Goal: Find specific page/section: Find specific page/section

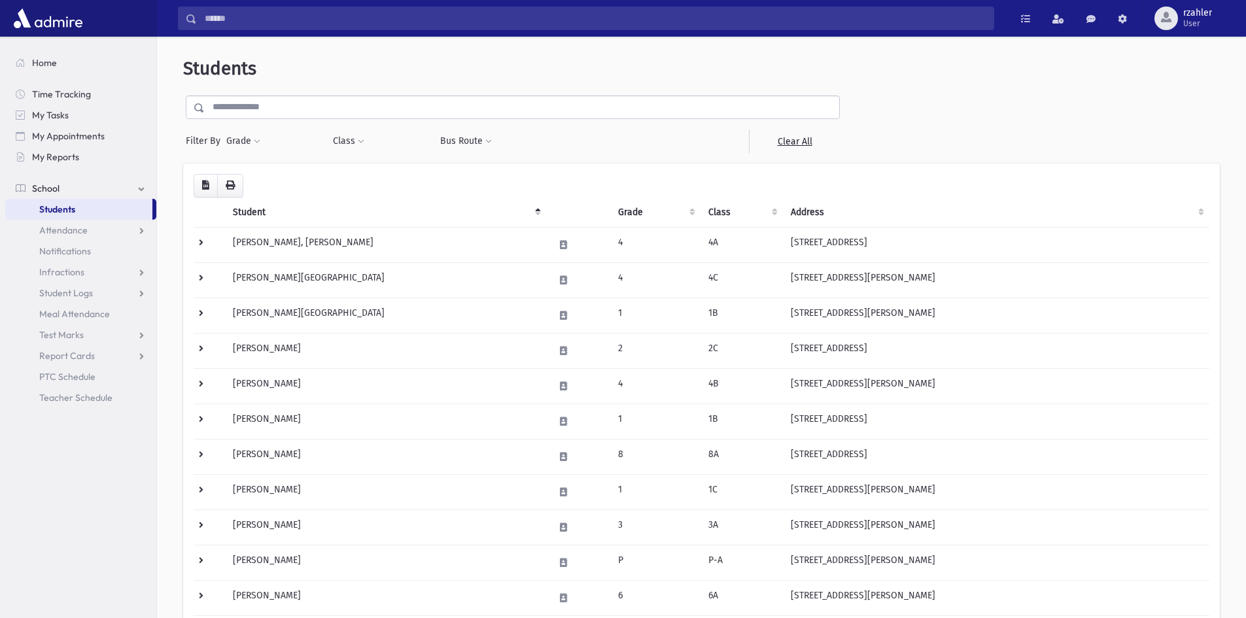
click at [356, 113] on input "text" at bounding box center [522, 108] width 635 height 24
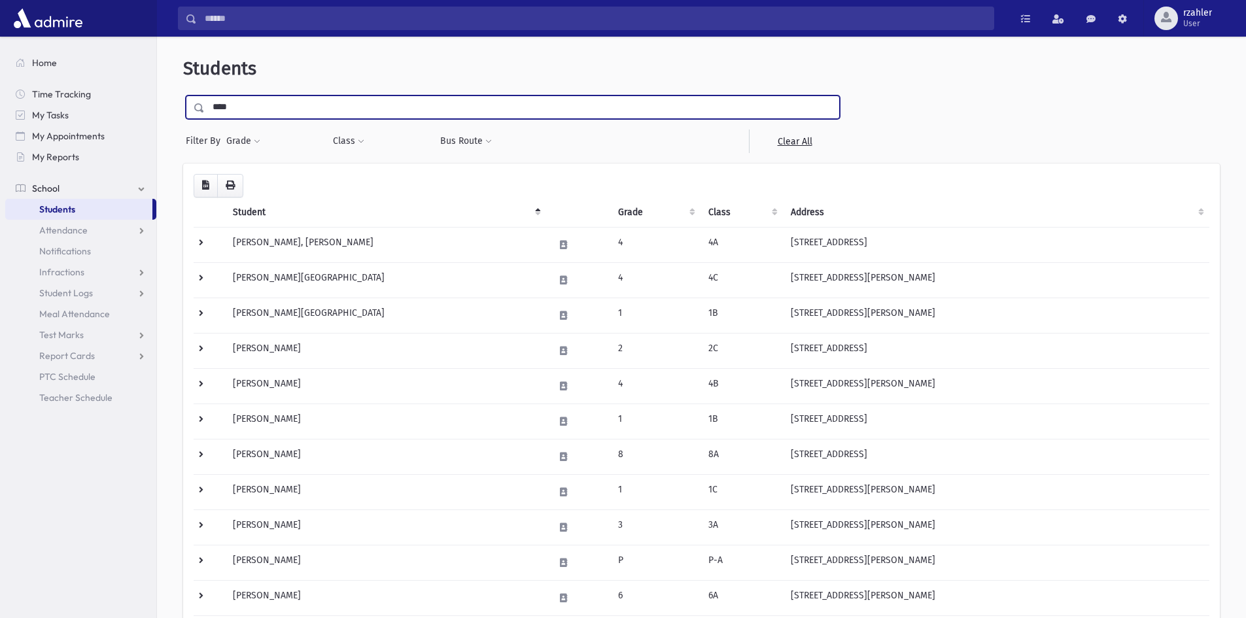
type input "****"
click at [183, 96] on input "submit" at bounding box center [201, 105] width 37 height 18
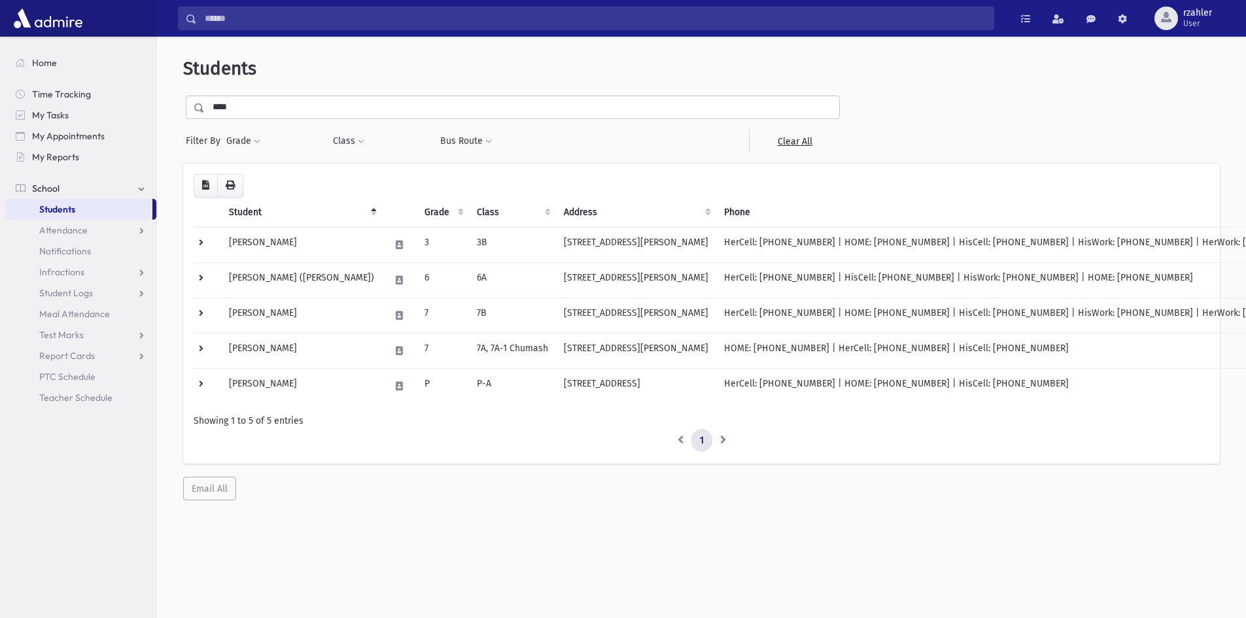
click at [131, 207] on link "Students" at bounding box center [78, 209] width 147 height 21
